Goal: Task Accomplishment & Management: Use online tool/utility

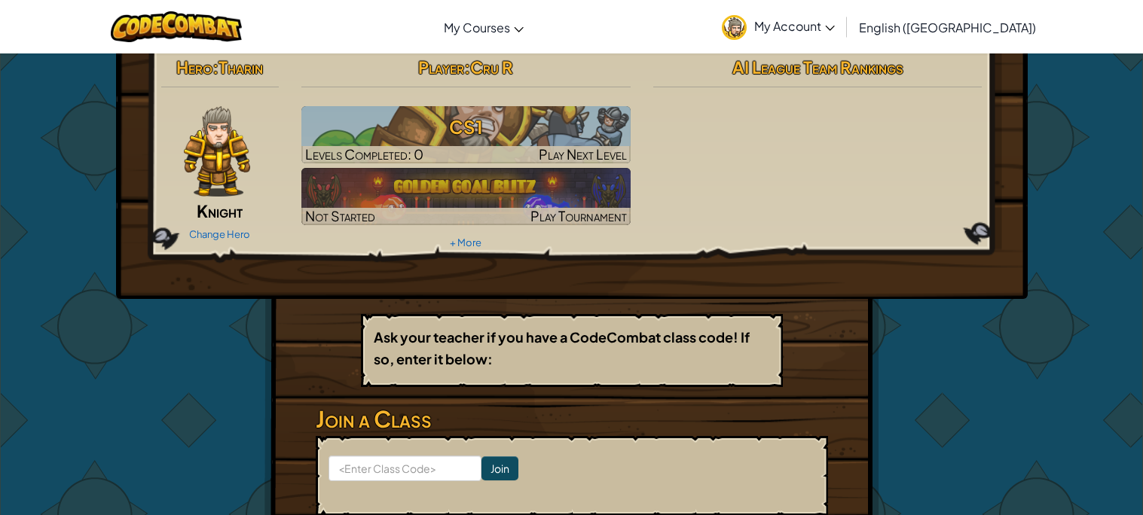
scroll to position [13, 0]
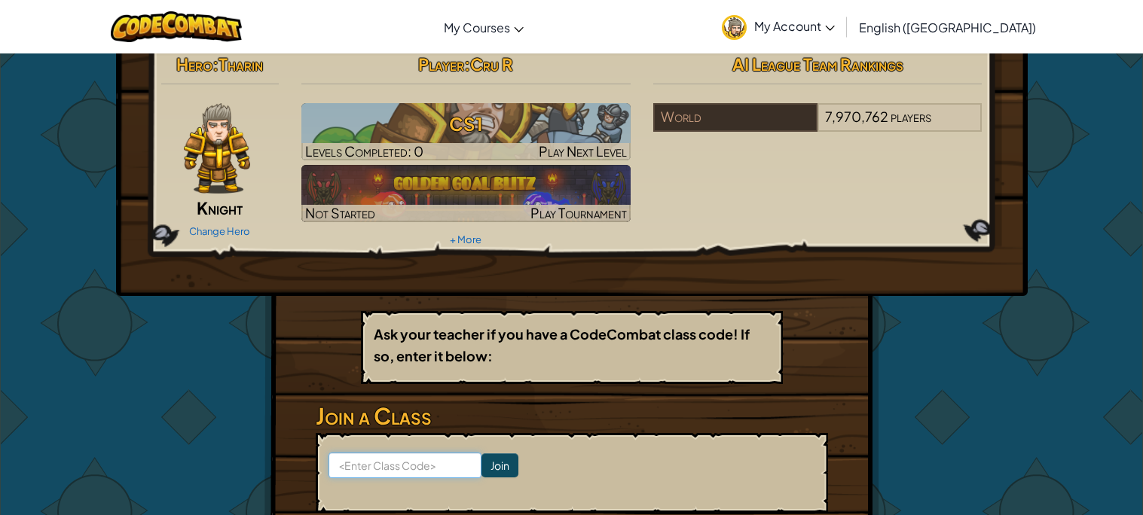
click at [416, 455] on input at bounding box center [405, 466] width 153 height 26
type input "g"
type input "GoatPaintJob"
click input "Join" at bounding box center [500, 466] width 37 height 24
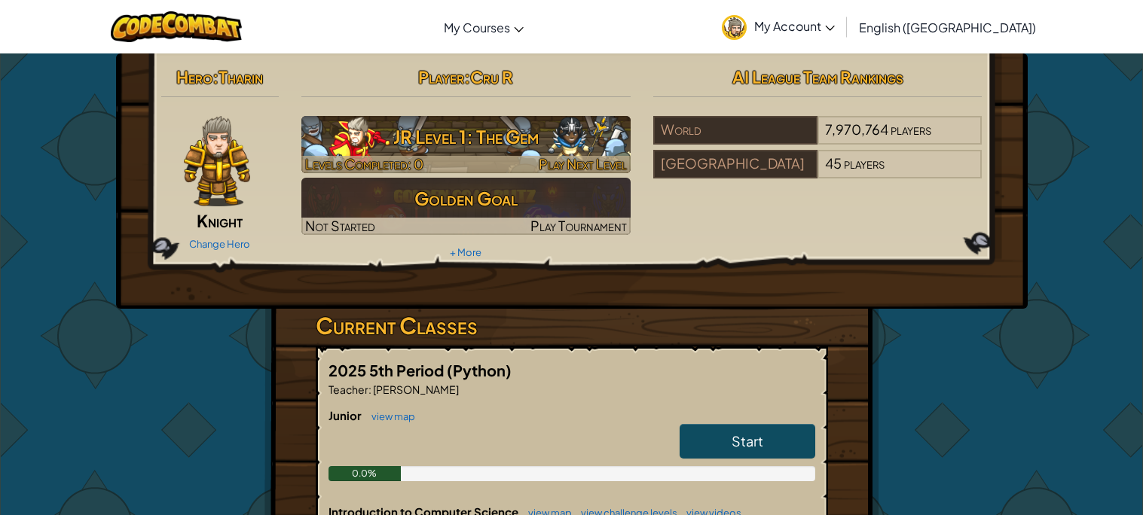
click at [531, 150] on h3 "JR Level 1: The Gem" at bounding box center [465, 137] width 329 height 34
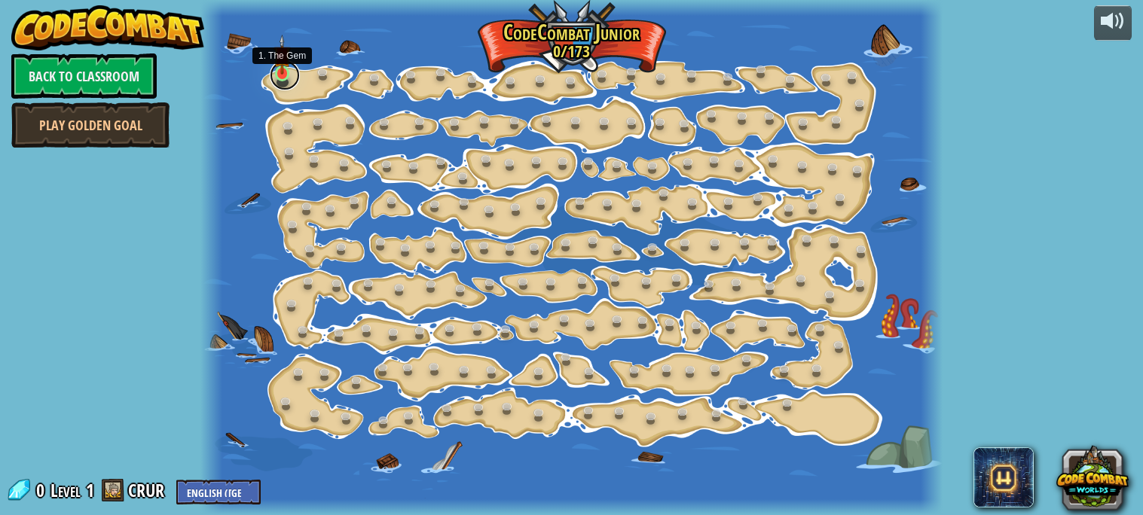
click at [283, 78] on link at bounding box center [285, 75] width 30 height 30
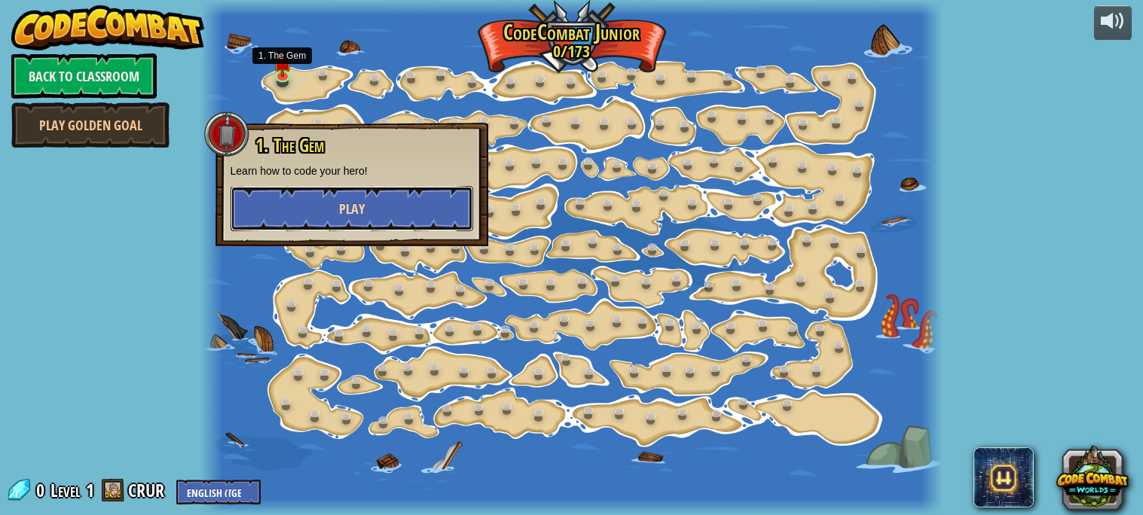
click at [332, 191] on button "Play" at bounding box center [352, 208] width 243 height 45
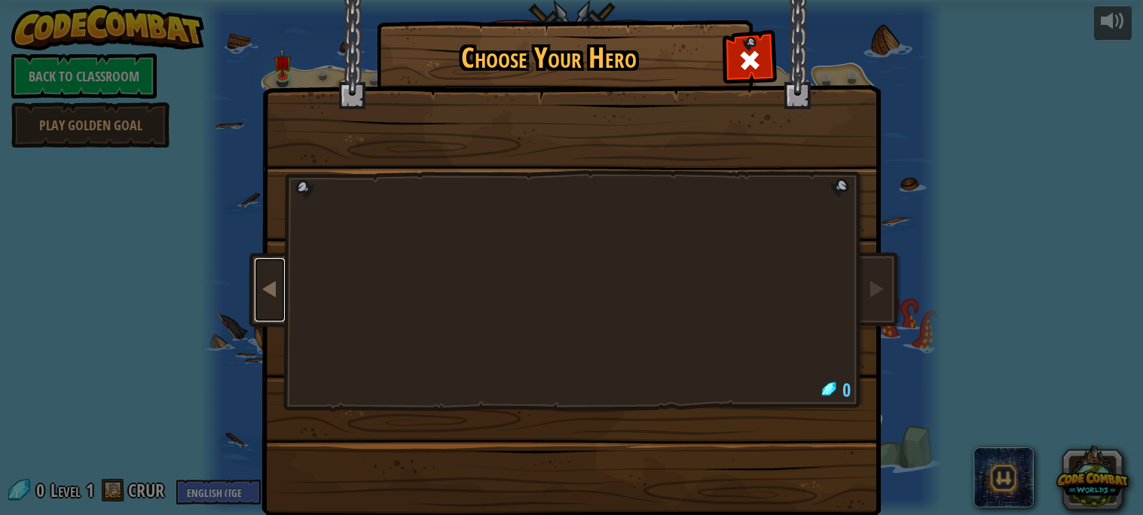
click at [270, 274] on link at bounding box center [270, 289] width 30 height 63
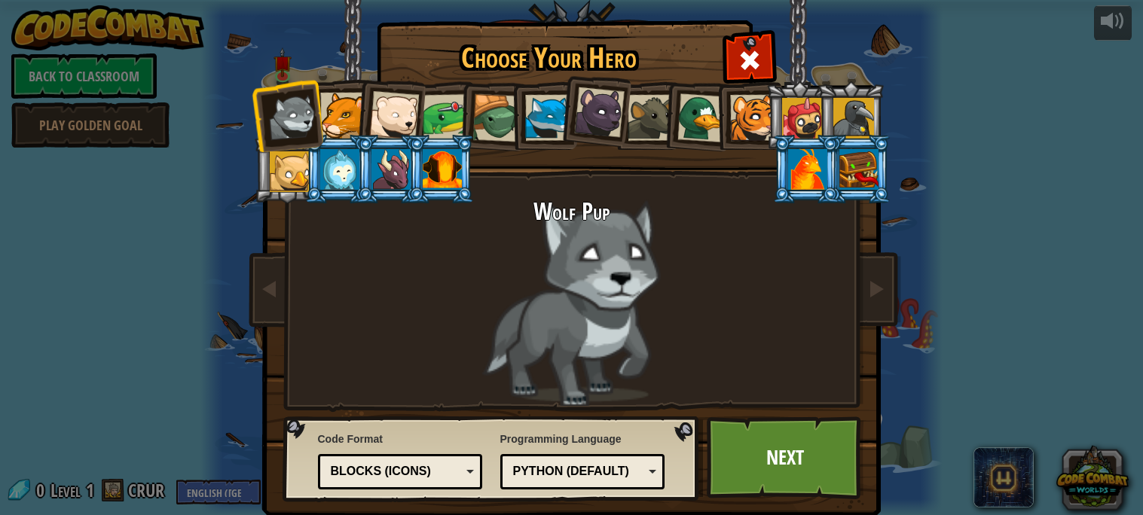
click at [350, 123] on div at bounding box center [343, 116] width 46 height 46
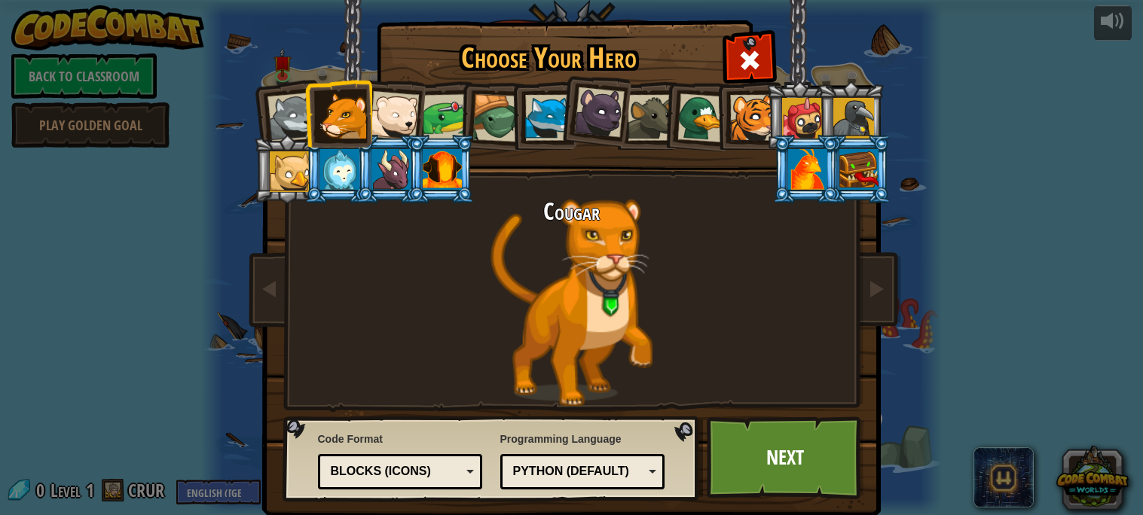
click at [390, 111] on div at bounding box center [394, 116] width 50 height 50
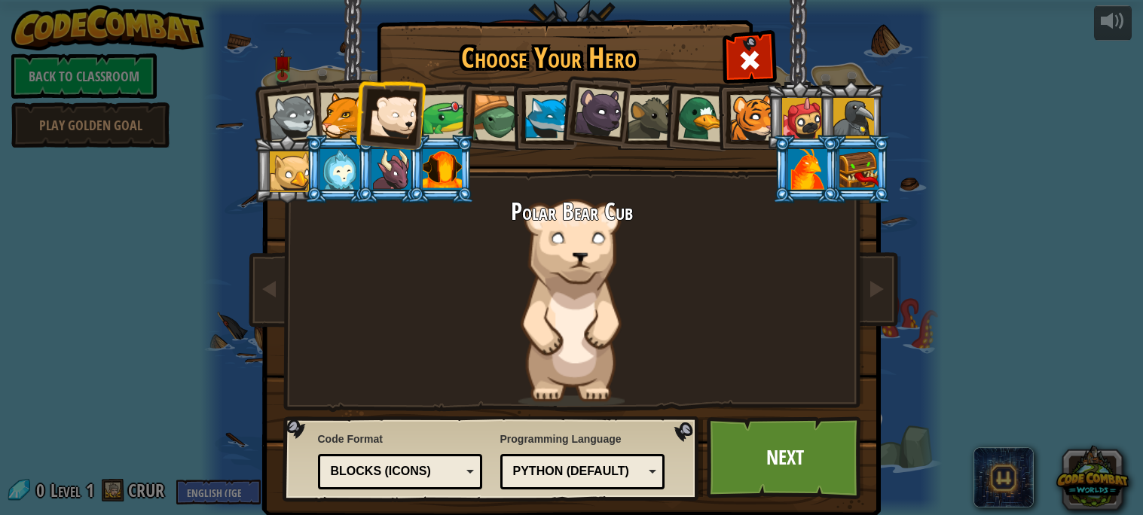
click at [451, 118] on div at bounding box center [445, 117] width 47 height 47
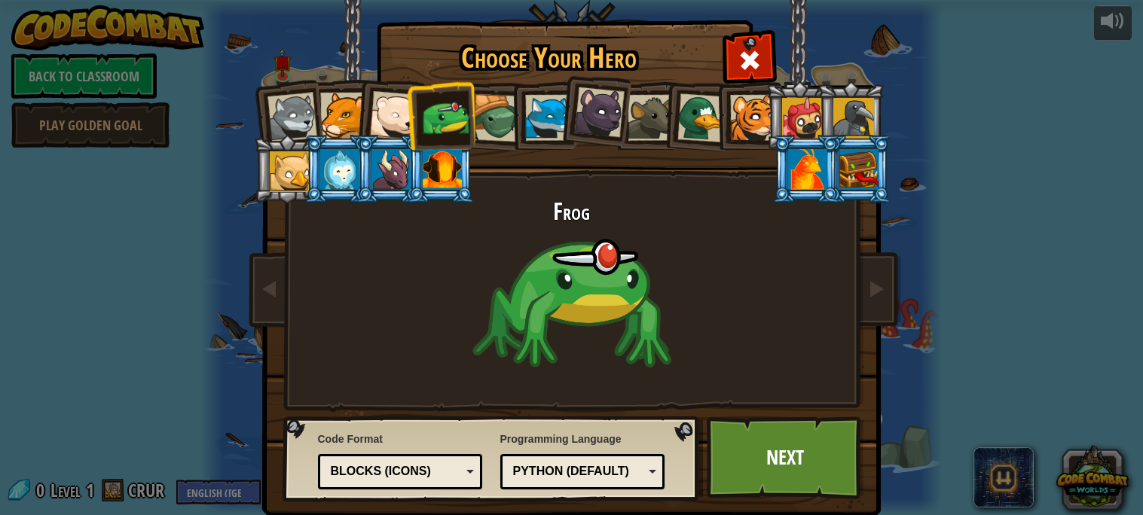
click at [486, 119] on div at bounding box center [496, 118] width 48 height 48
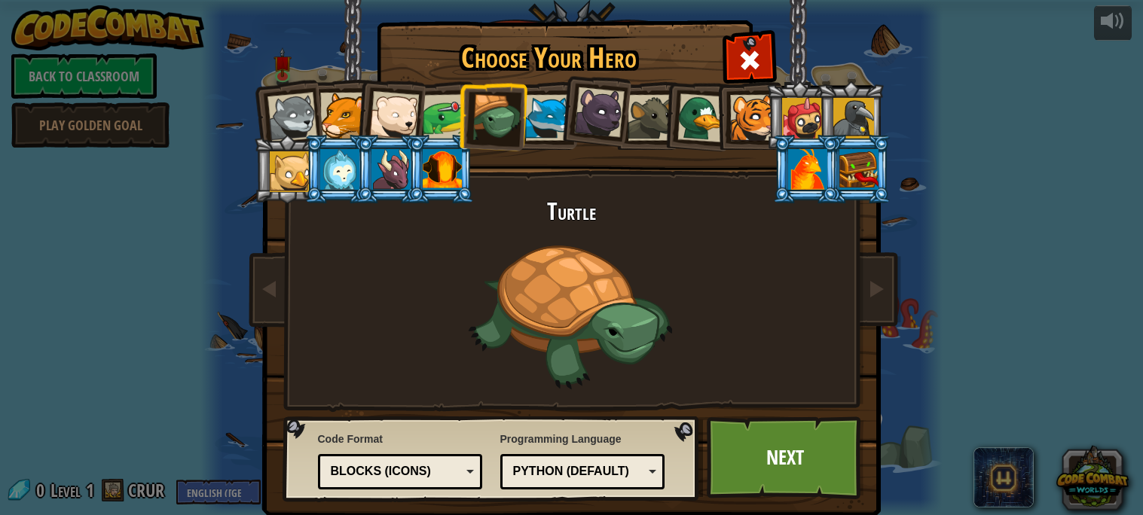
click at [809, 163] on div at bounding box center [807, 169] width 39 height 41
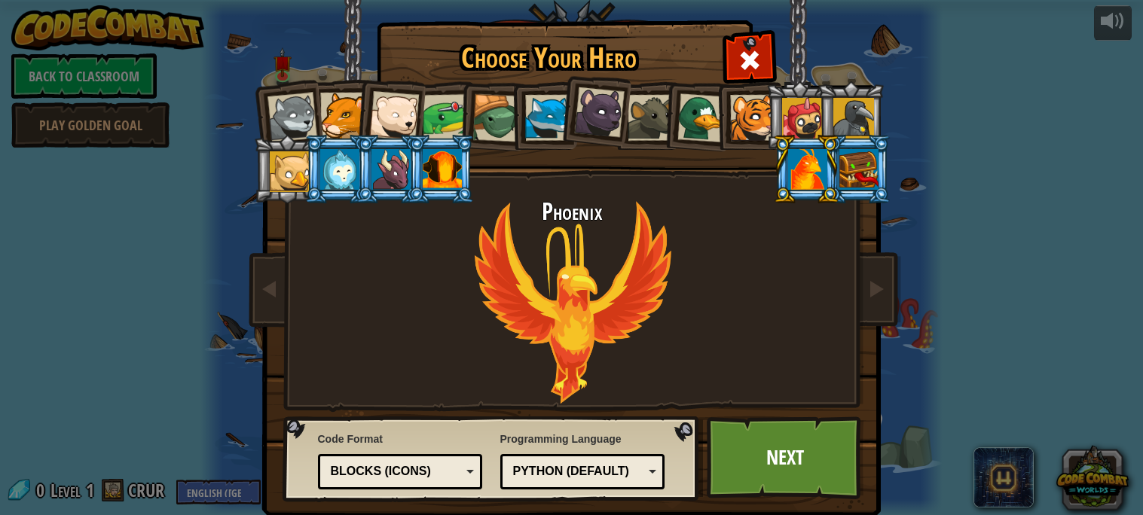
click at [858, 187] on div at bounding box center [858, 169] width 39 height 41
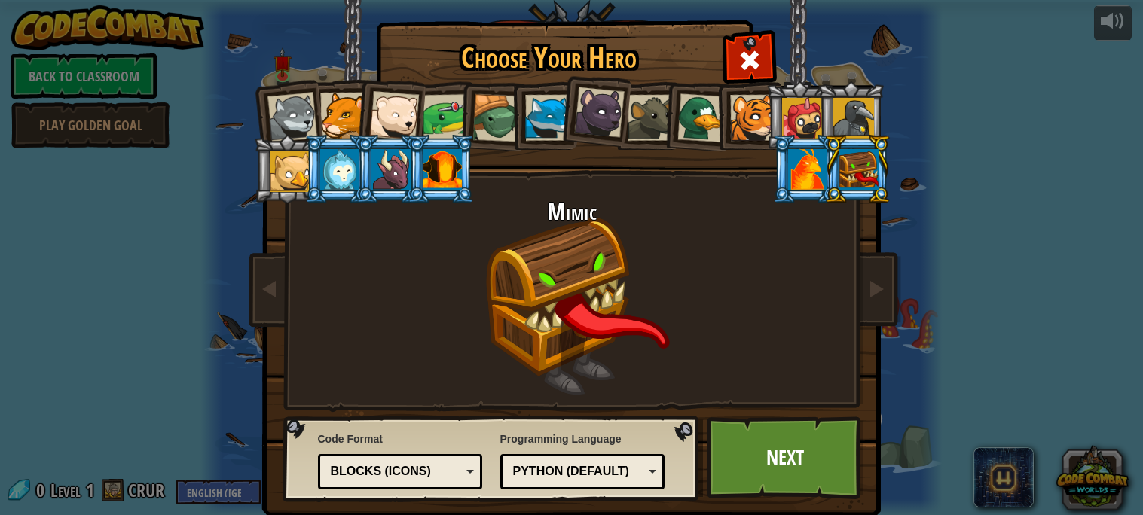
click at [810, 176] on div at bounding box center [807, 169] width 39 height 41
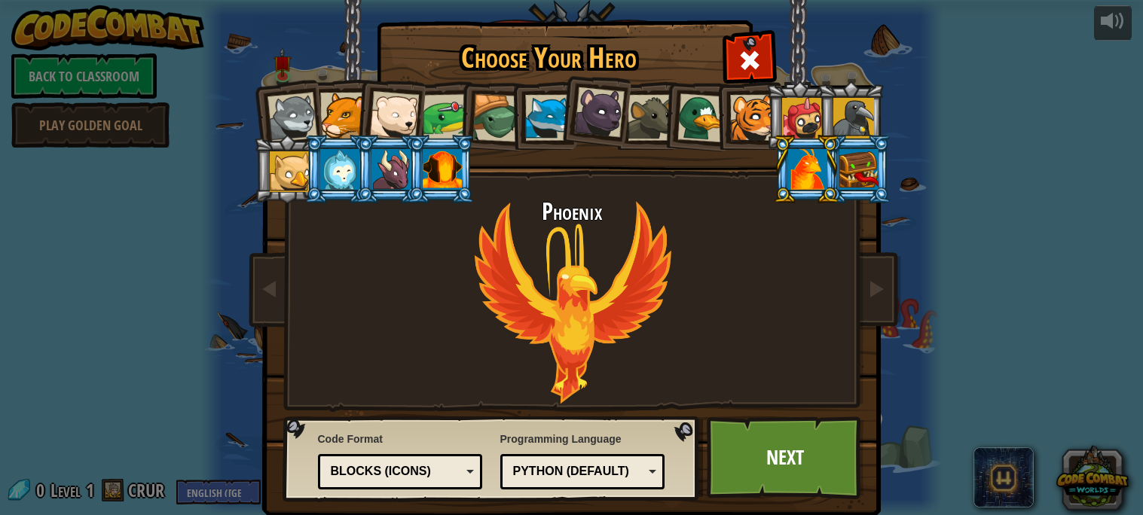
click at [443, 164] on div at bounding box center [442, 169] width 39 height 41
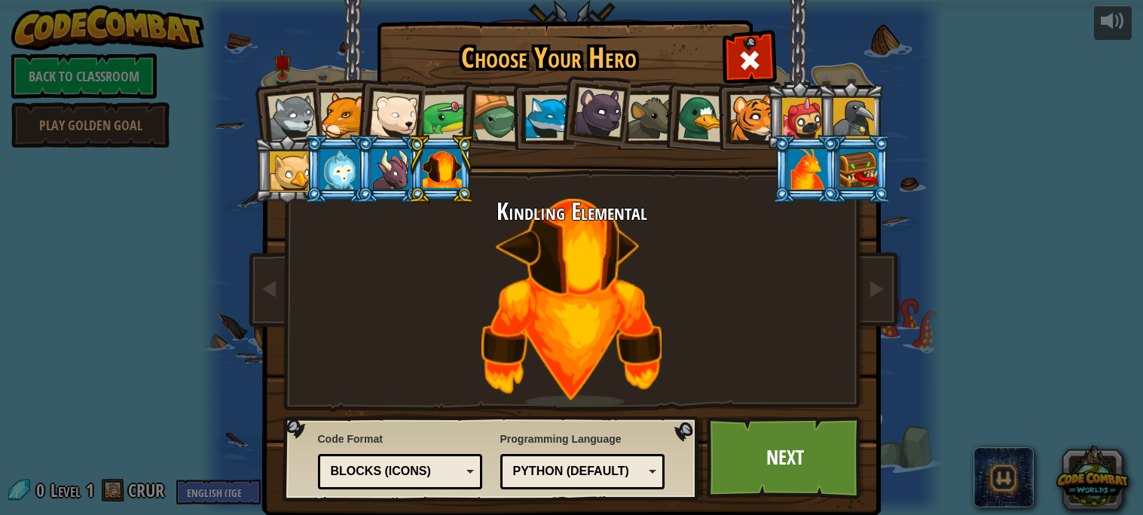
click at [386, 179] on div at bounding box center [390, 169] width 39 height 41
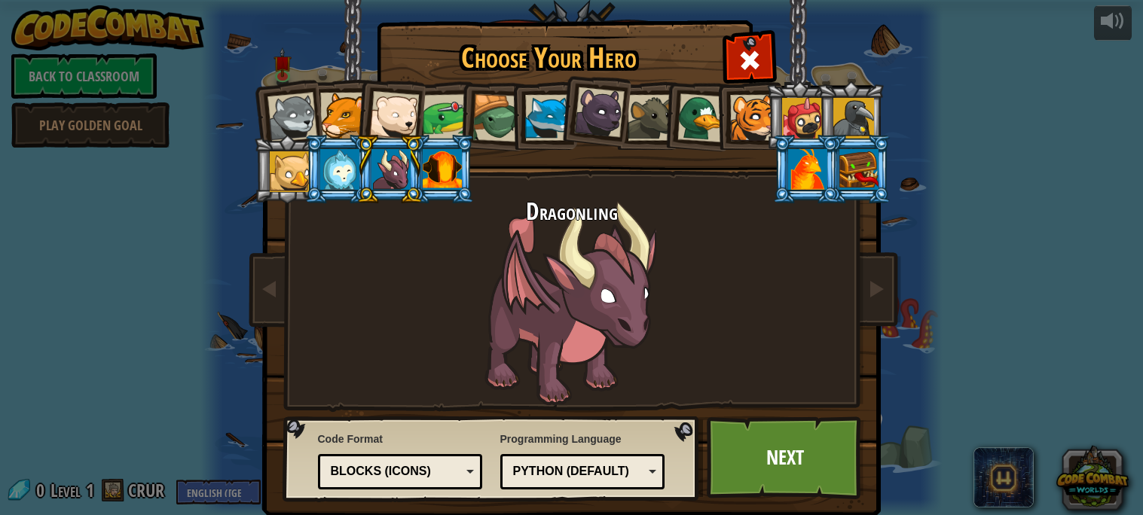
click at [331, 168] on div at bounding box center [339, 169] width 39 height 41
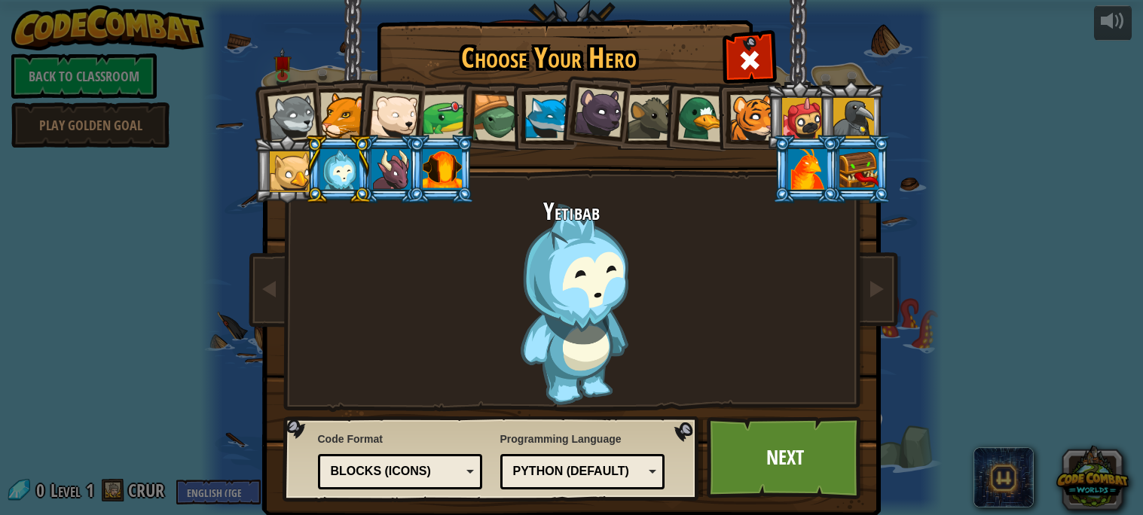
click at [289, 166] on div at bounding box center [290, 171] width 41 height 41
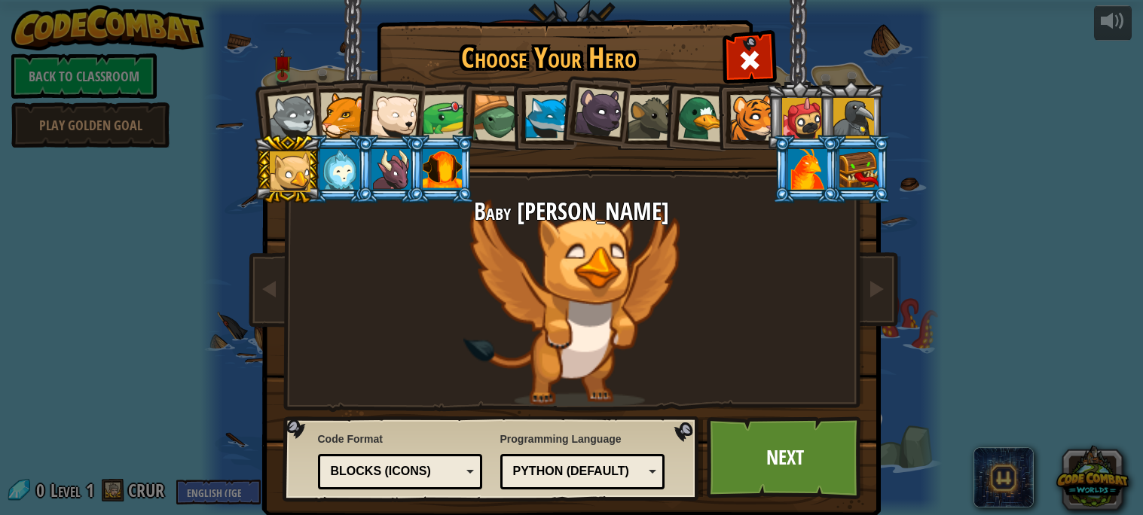
click at [402, 170] on div at bounding box center [390, 169] width 39 height 41
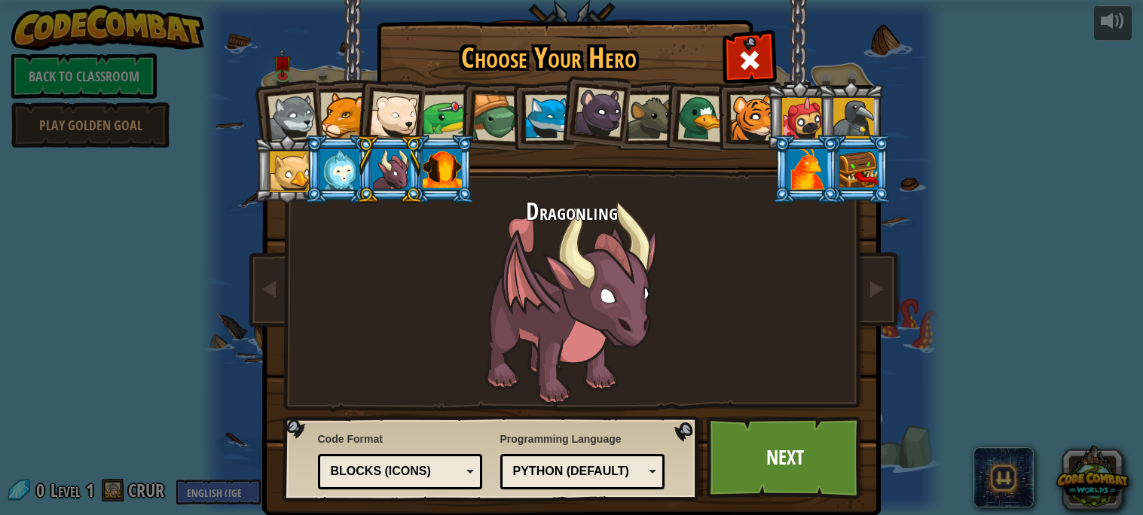
click at [394, 482] on div "Blocks (Icons)" at bounding box center [400, 471] width 145 height 23
click at [423, 470] on div "Text code" at bounding box center [396, 471] width 130 height 17
click at [540, 477] on div "Python (Default)" at bounding box center [578, 471] width 130 height 17
click at [639, 430] on div "Programming Language Python (Default) JavaScript Lua C++ Java (Experimental) Py…" at bounding box center [582, 461] width 165 height 66
click at [436, 177] on div at bounding box center [442, 169] width 39 height 41
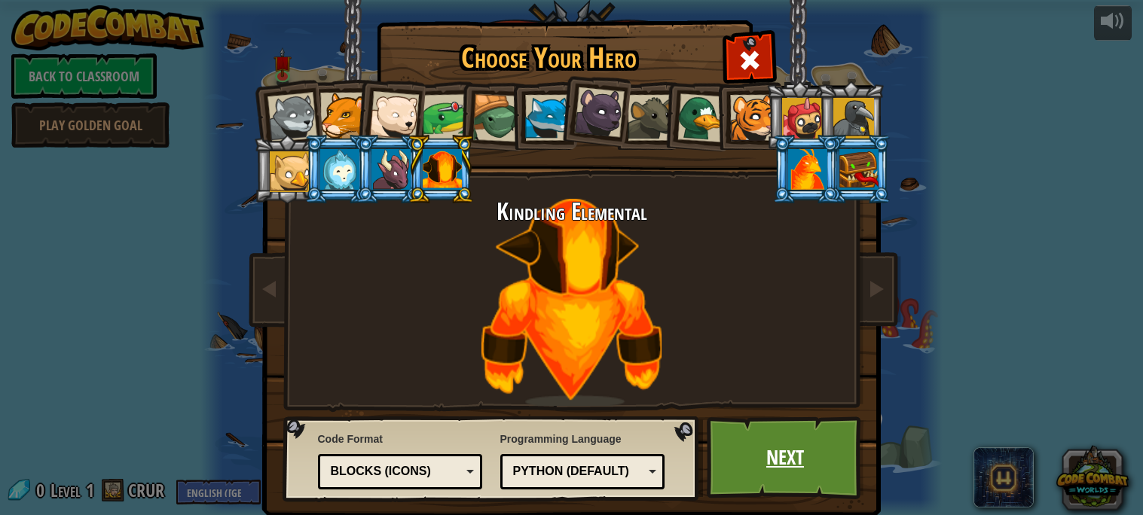
click at [453, 165] on div at bounding box center [442, 169] width 39 height 41
click at [387, 183] on div at bounding box center [390, 169] width 39 height 41
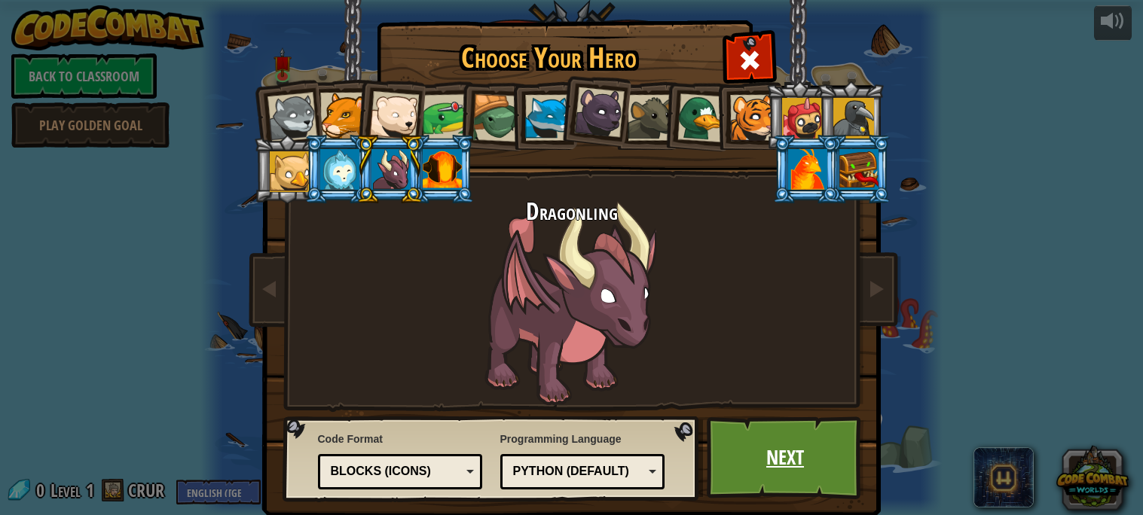
click at [743, 440] on link "Next" at bounding box center [785, 458] width 157 height 83
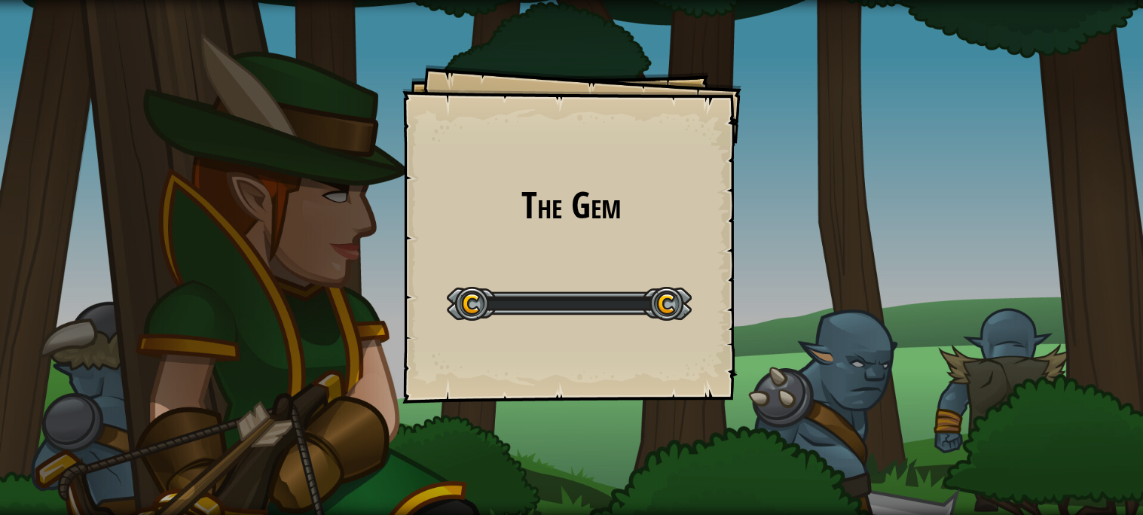
click at [744, 439] on div "The Gem Goals Start Level Error loading from server. Try refreshing the page. Y…" at bounding box center [571, 257] width 1143 height 515
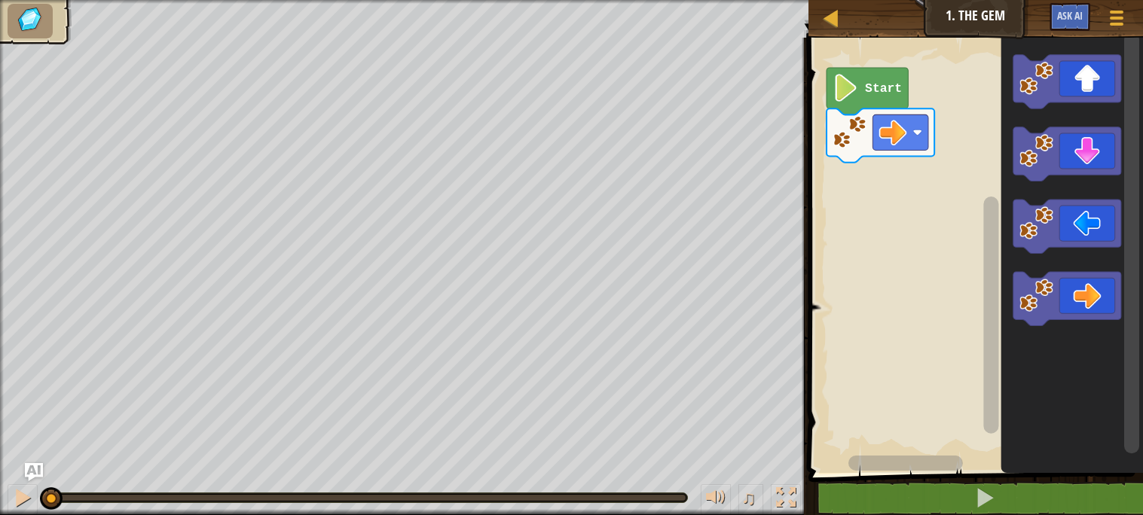
click at [861, 96] on icon "Blockly Workspace" at bounding box center [867, 91] width 81 height 47
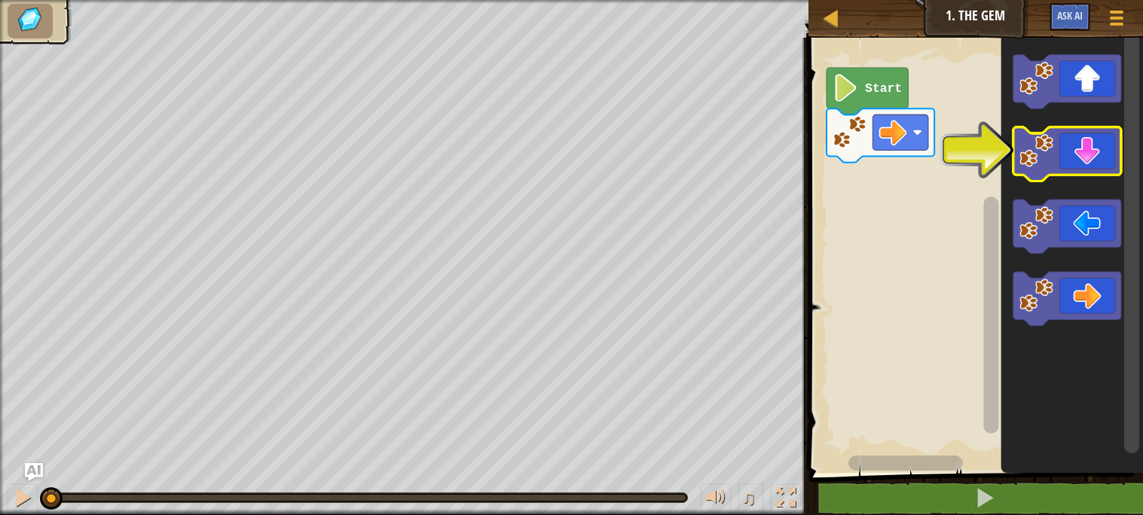
click at [1101, 151] on icon "Blockly Workspace" at bounding box center [1068, 154] width 108 height 54
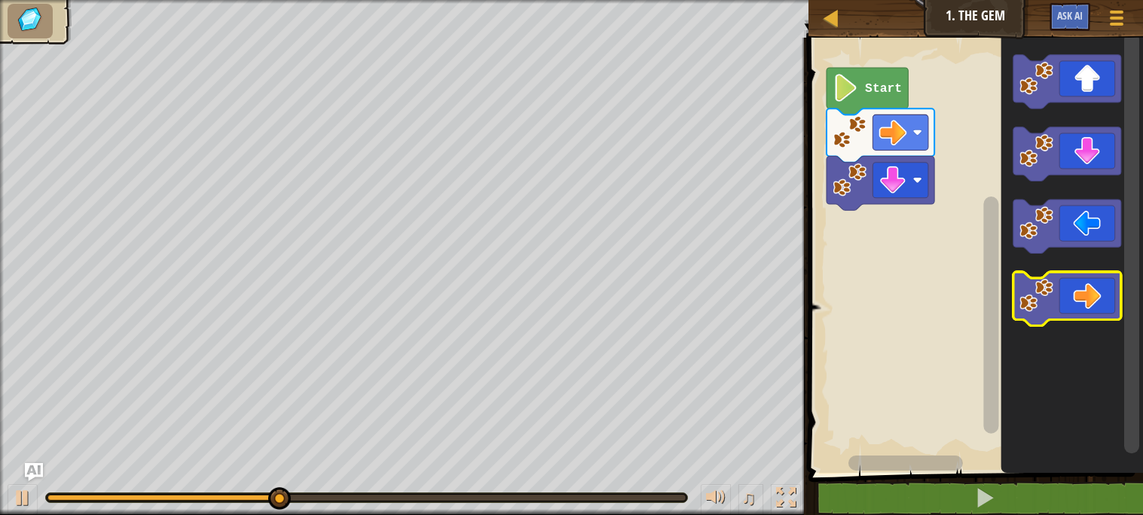
click at [1099, 300] on icon "Blockly Workspace" at bounding box center [1068, 299] width 108 height 54
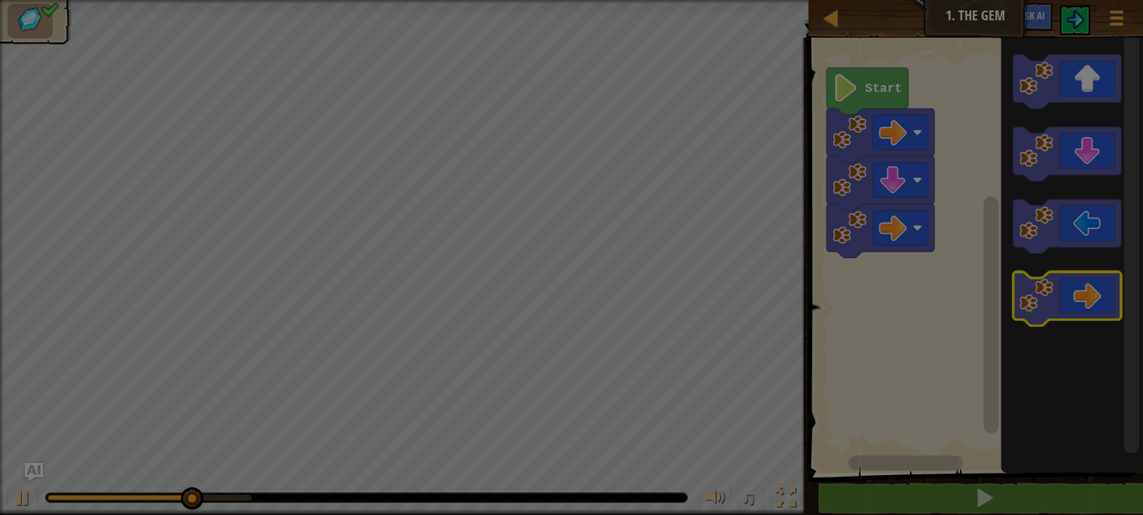
click at [0, 0] on div "Loading..." at bounding box center [0, 0] width 0 height 0
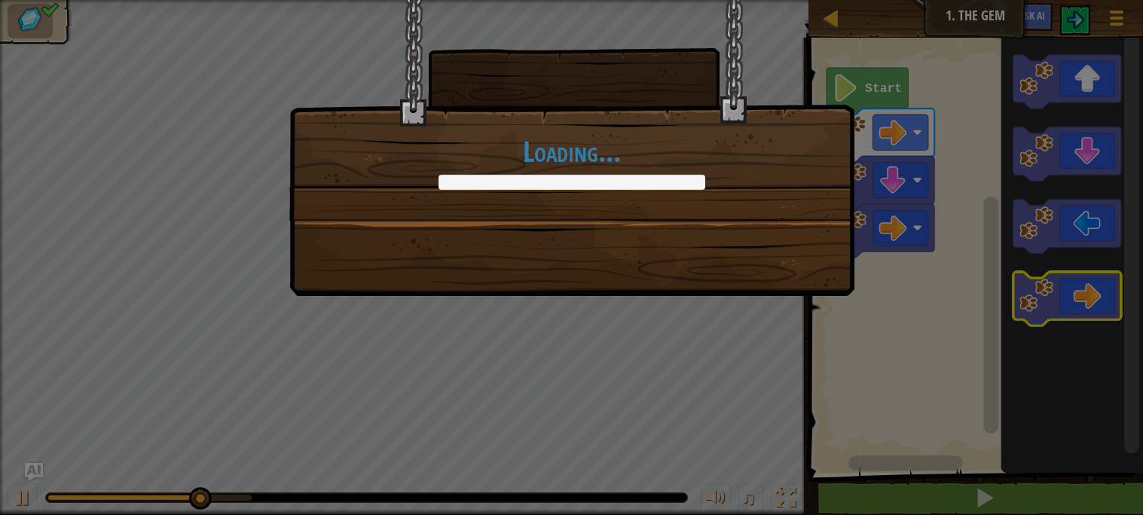
click at [0, 370] on div "Loading..." at bounding box center [571, 257] width 1143 height 515
click at [1099, 301] on div "Loading..." at bounding box center [571, 257] width 1143 height 515
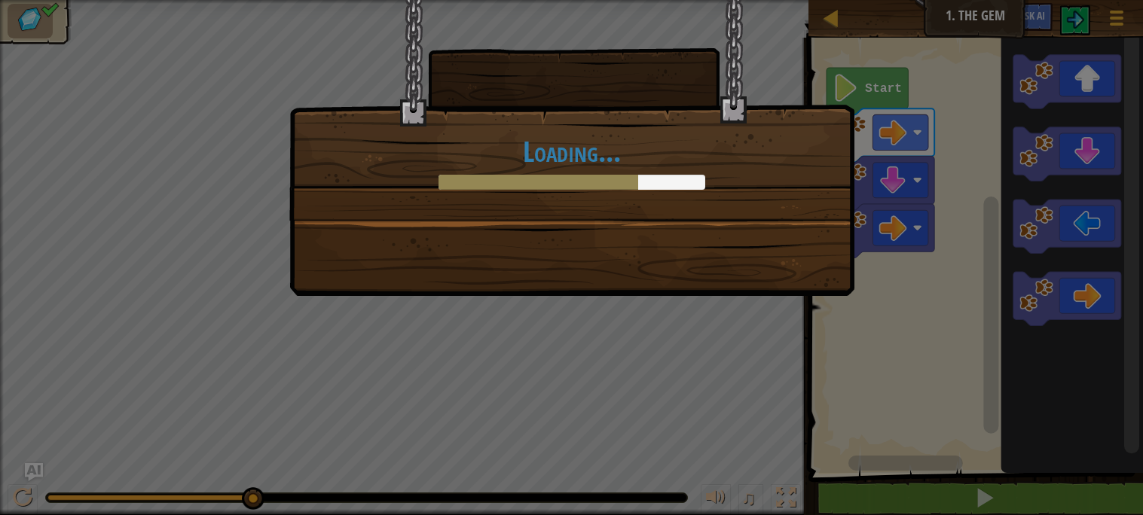
click at [519, 376] on div "Loading..." at bounding box center [571, 257] width 1143 height 515
click at [512, 295] on div "Loading..." at bounding box center [571, 257] width 1143 height 515
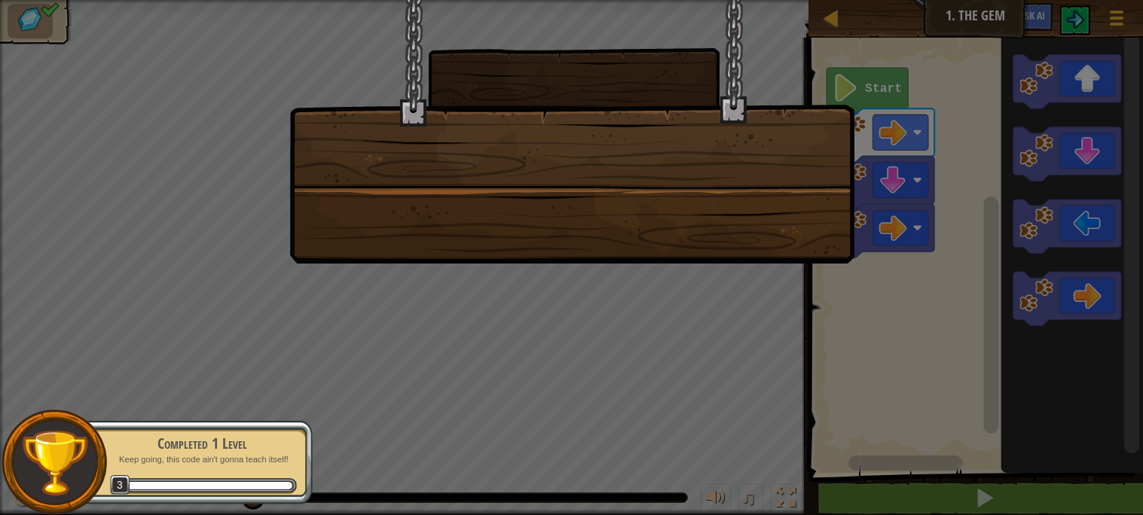
click at [514, 301] on div at bounding box center [571, 257] width 1143 height 515
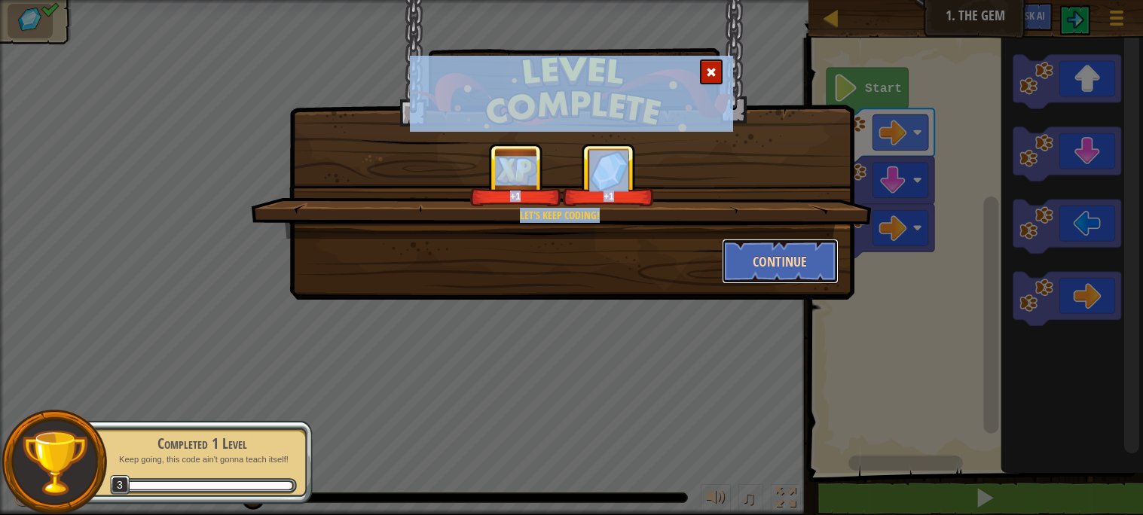
click at [772, 258] on button "Continue" at bounding box center [780, 261] width 117 height 45
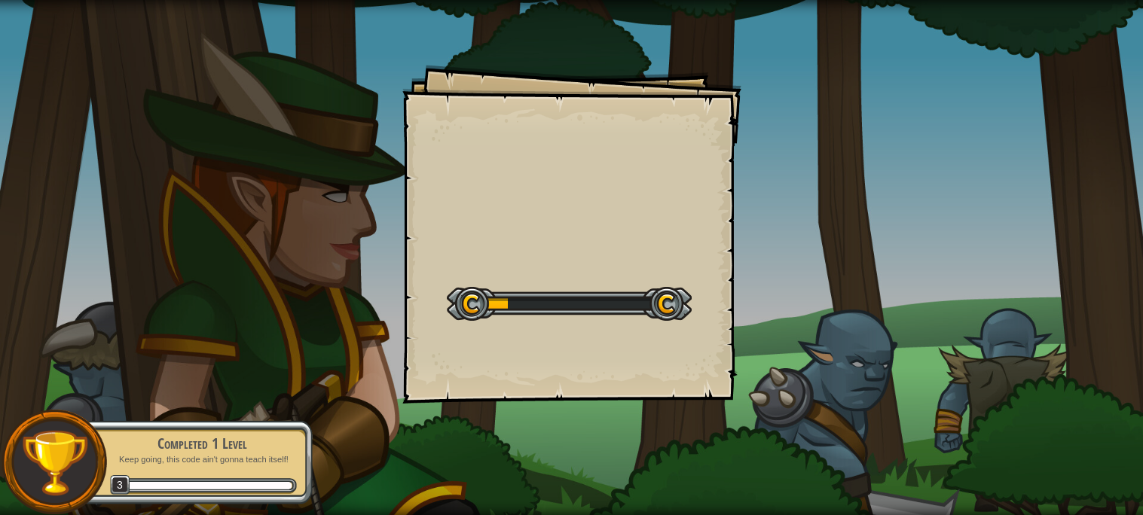
click at [773, 275] on div "Goals Start Level Error loading from server. Try refreshing the page. You'll ne…" at bounding box center [571, 257] width 1143 height 515
